Goal: Find specific page/section: Find specific page/section

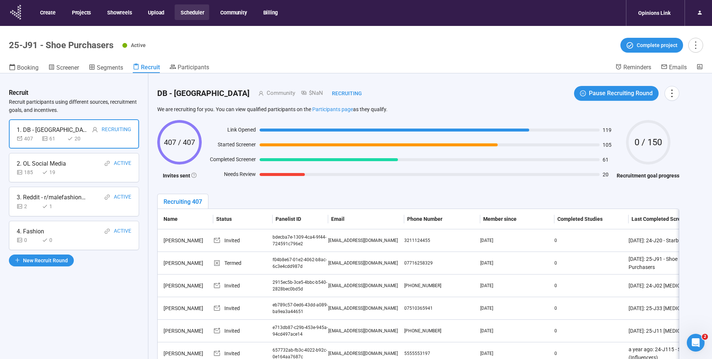
click at [20, 14] on icon at bounding box center [20, 14] width 1 height 2
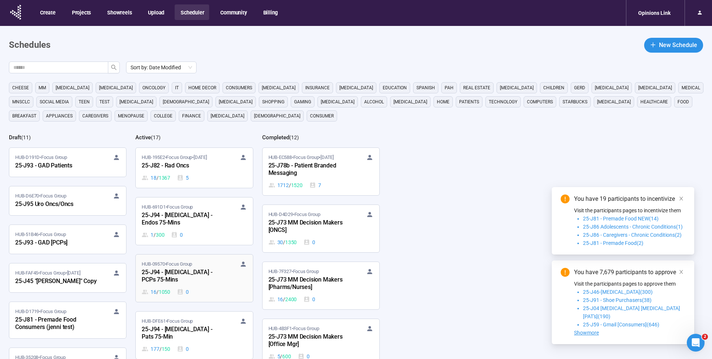
scroll to position [515, 0]
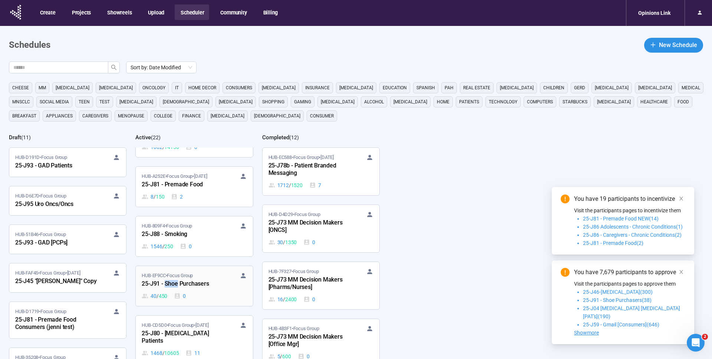
click at [186, 281] on div "25-J91 - Shoe Purchasers" at bounding box center [183, 285] width 82 height 10
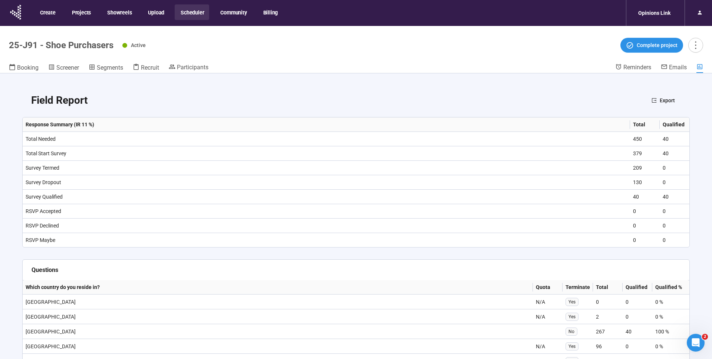
scroll to position [679, 0]
click at [27, 108] on header "Field Report Export" at bounding box center [356, 99] width 668 height 33
click at [17, 11] on icon at bounding box center [16, 12] width 19 height 19
